Goal: Information Seeking & Learning: Learn about a topic

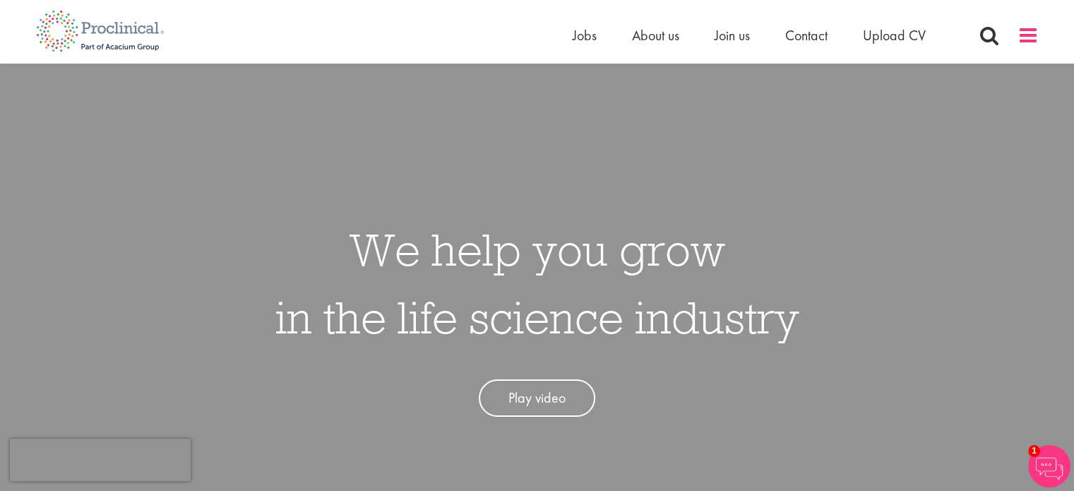
click at [1027, 38] on span at bounding box center [1028, 35] width 21 height 21
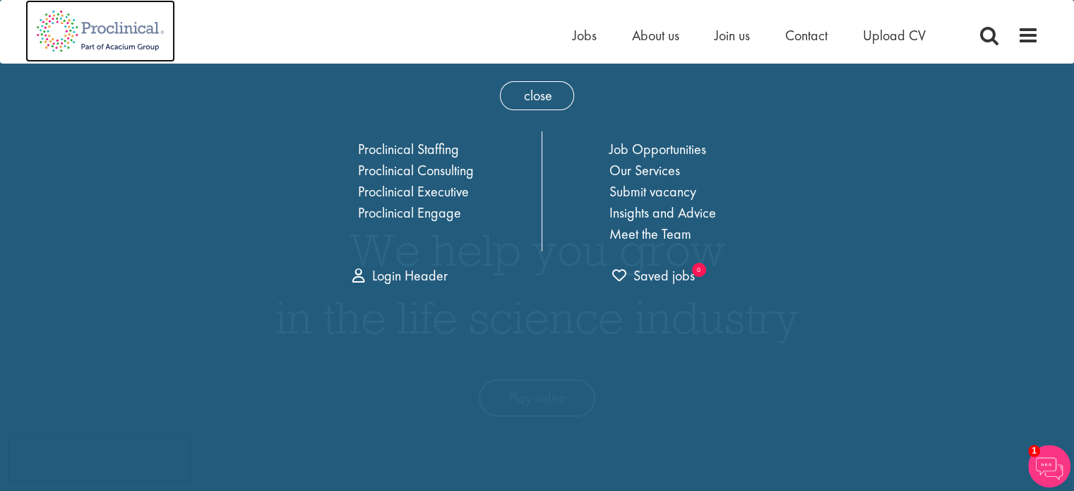
click at [102, 28] on img at bounding box center [100, 31] width 150 height 62
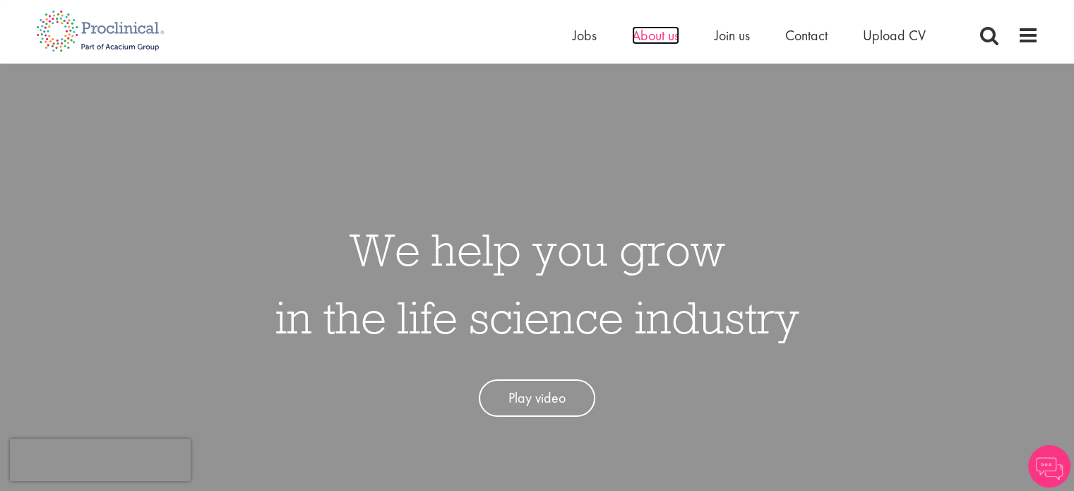
click at [672, 39] on span "About us" at bounding box center [655, 35] width 47 height 18
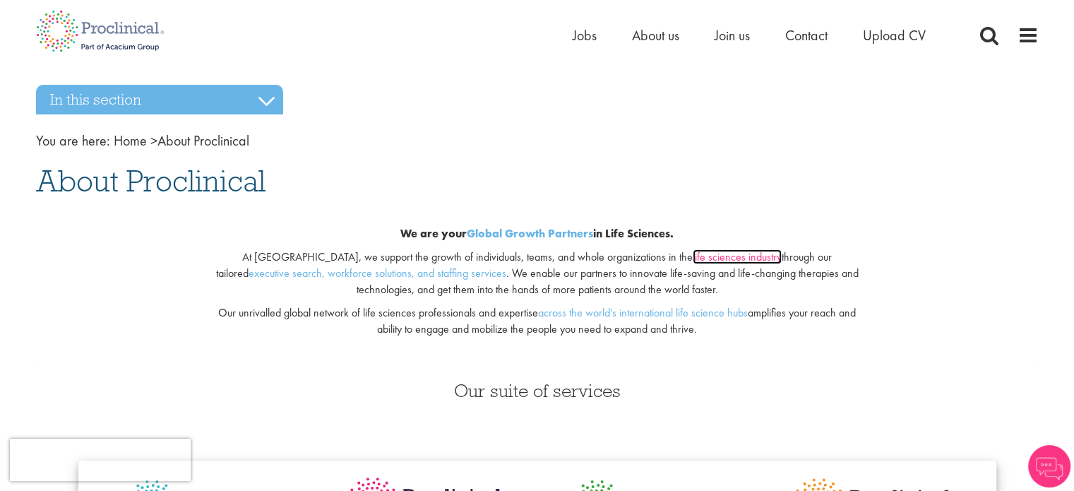
click at [693, 254] on link "life sciences industry" at bounding box center [737, 256] width 89 height 15
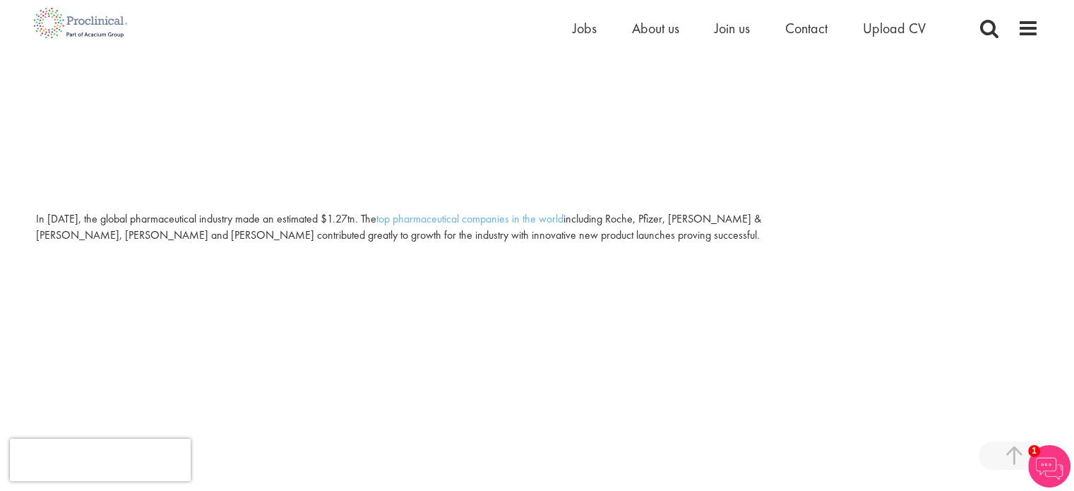
scroll to position [427, 0]
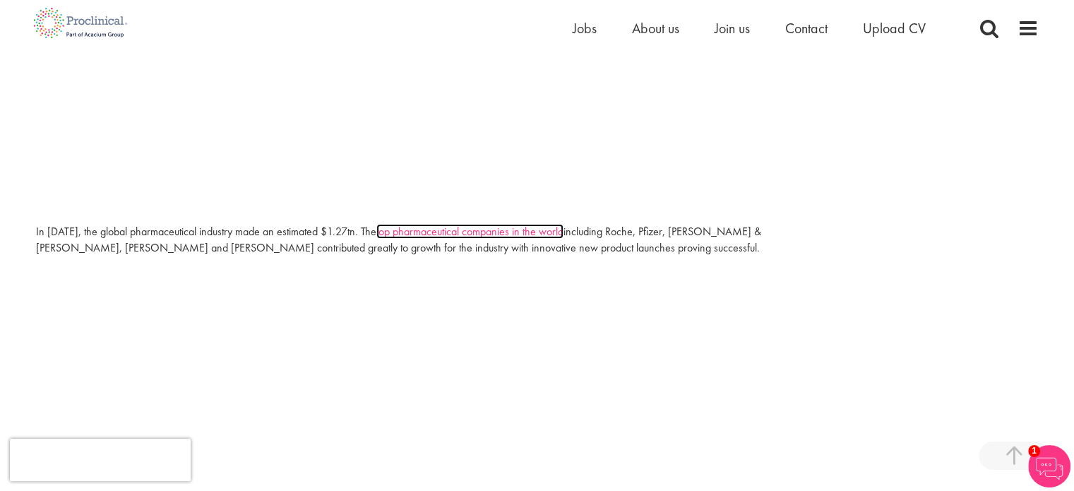
click at [470, 231] on link "top pharmaceutical companies in the world" at bounding box center [469, 231] width 187 height 15
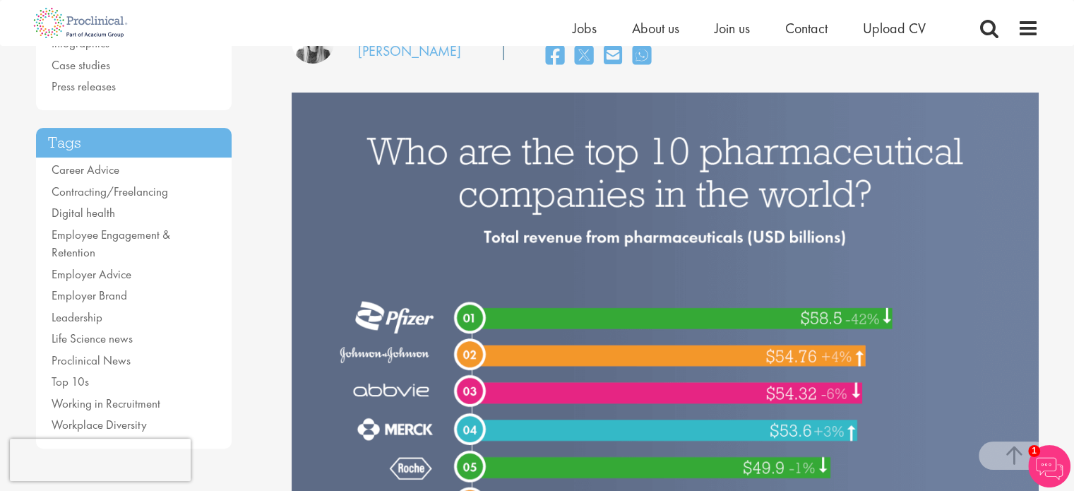
scroll to position [303, 0]
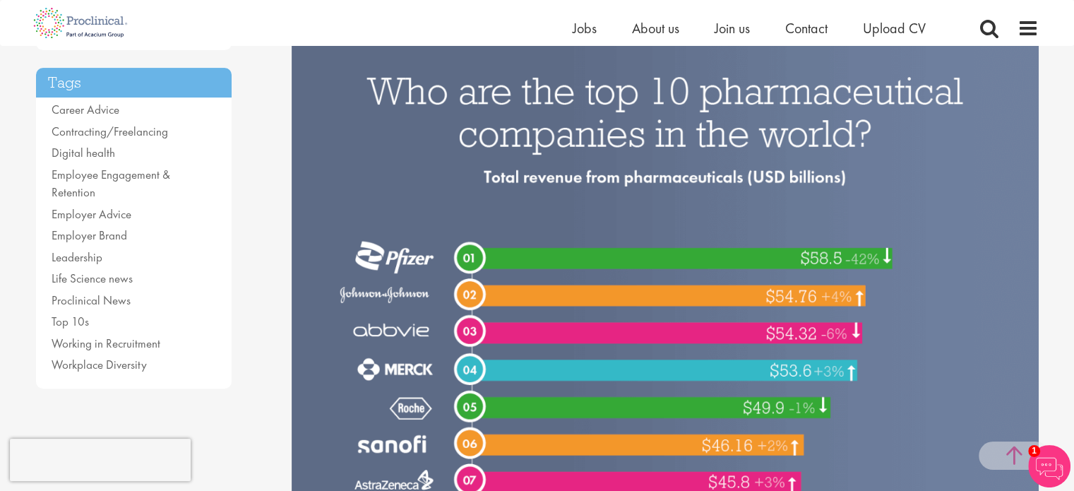
click at [1015, 456] on span at bounding box center [1014, 455] width 71 height 28
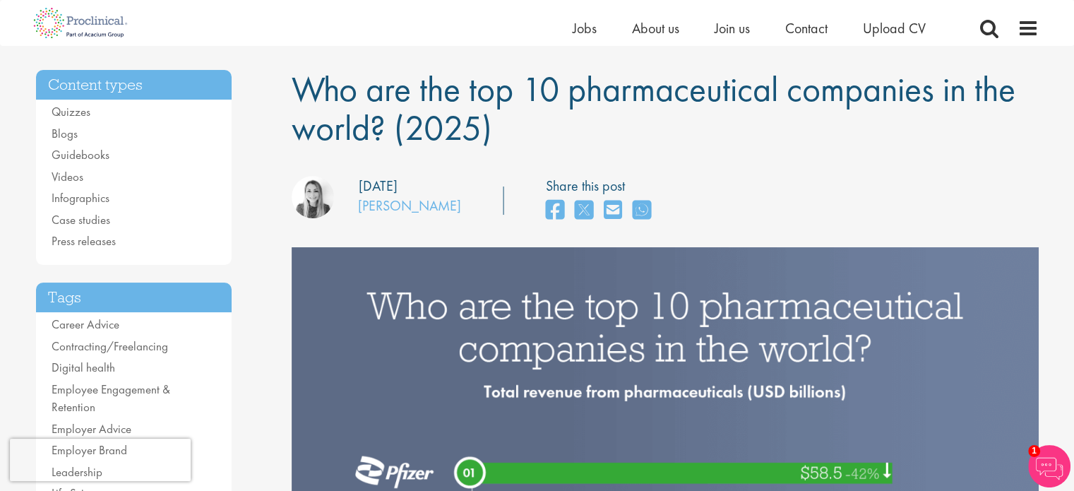
scroll to position [0, 0]
